Goal: Task Accomplishment & Management: Use online tool/utility

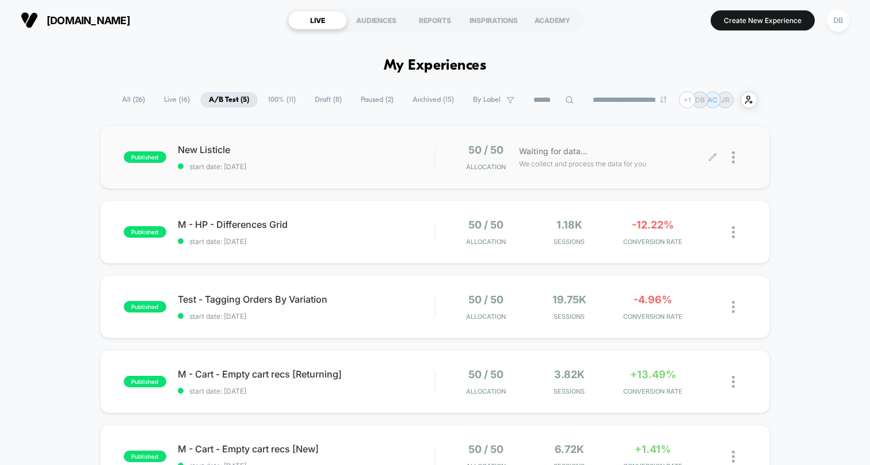
click at [734, 154] on img at bounding box center [733, 157] width 3 height 12
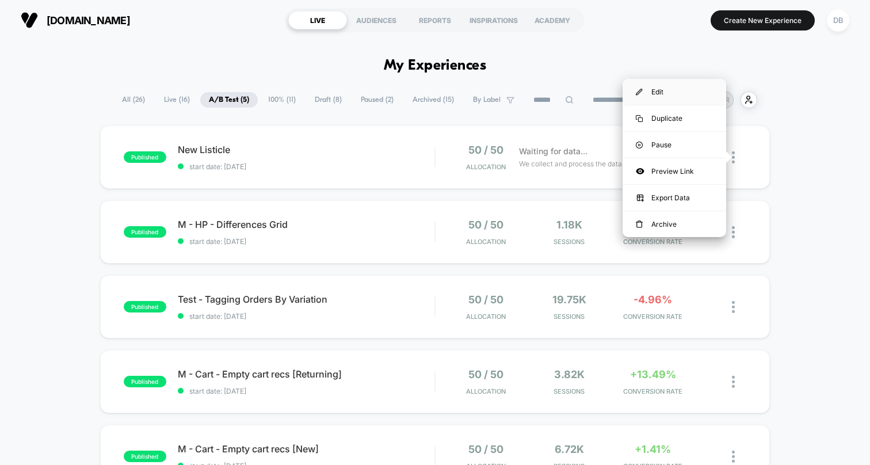
click at [672, 90] on div "Edit" at bounding box center [674, 92] width 104 height 26
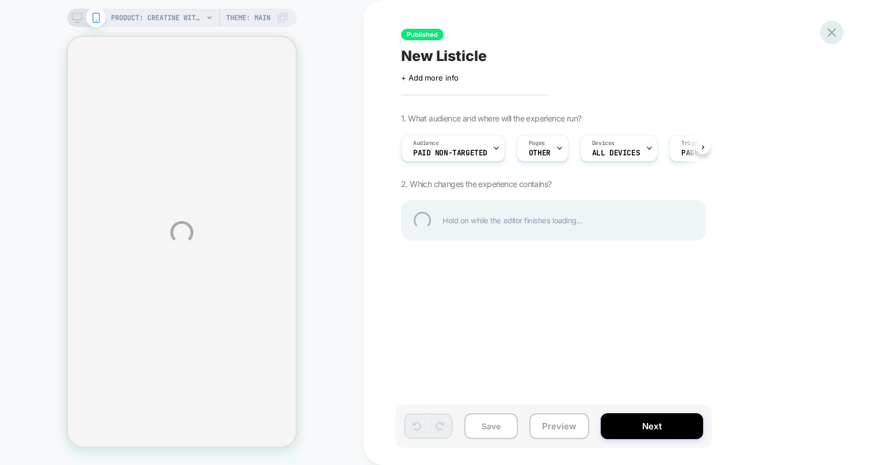
click at [827, 32] on div at bounding box center [832, 33] width 24 height 24
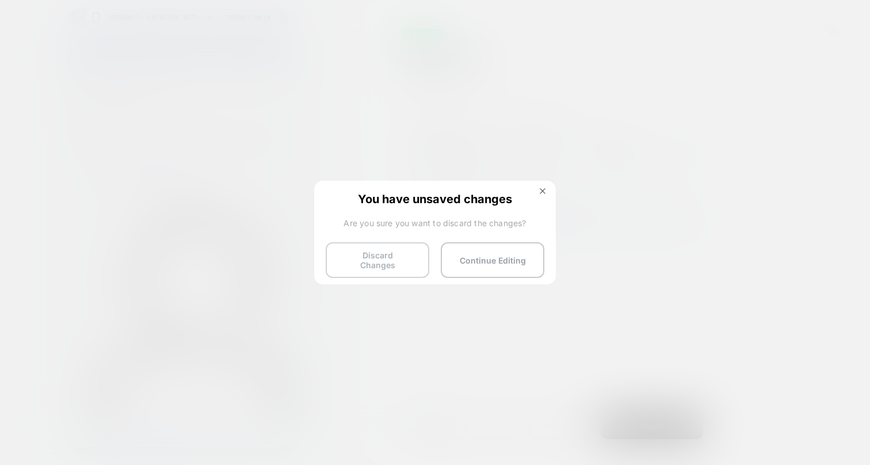
click at [397, 257] on button "Discard Changes" at bounding box center [378, 260] width 104 height 36
